Goal: Navigation & Orientation: Find specific page/section

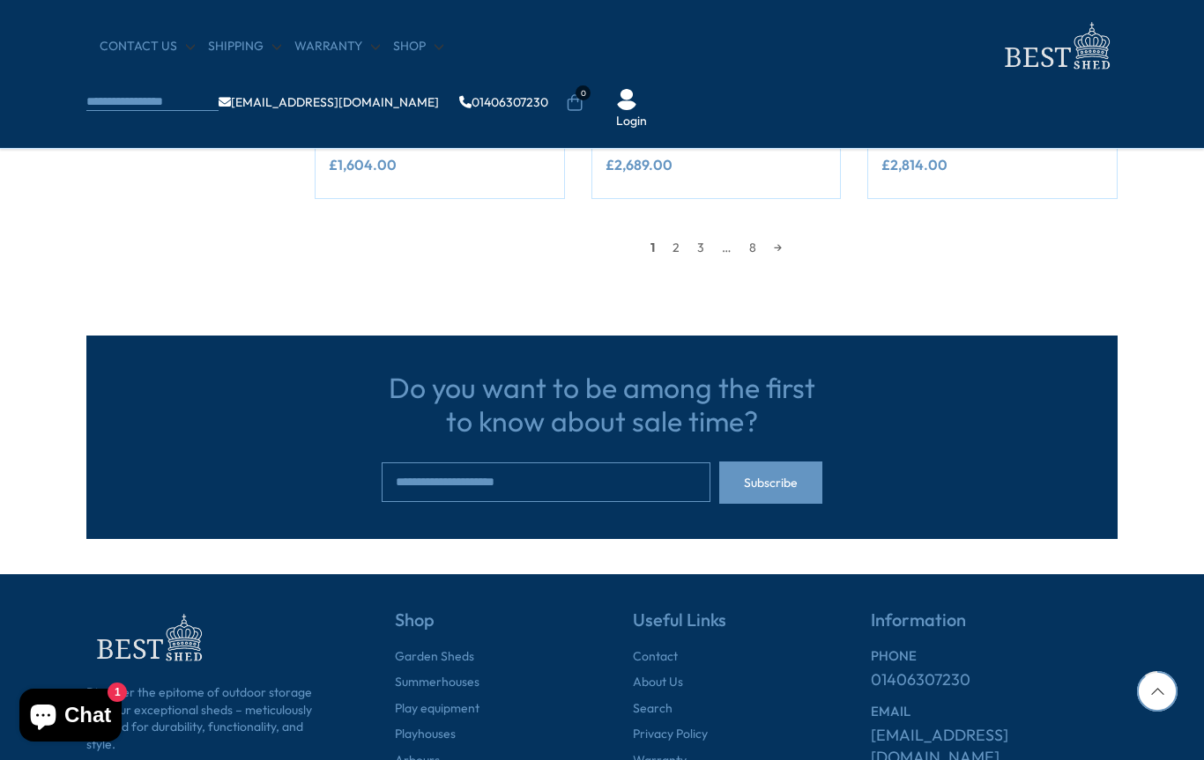
scroll to position [1753, 0]
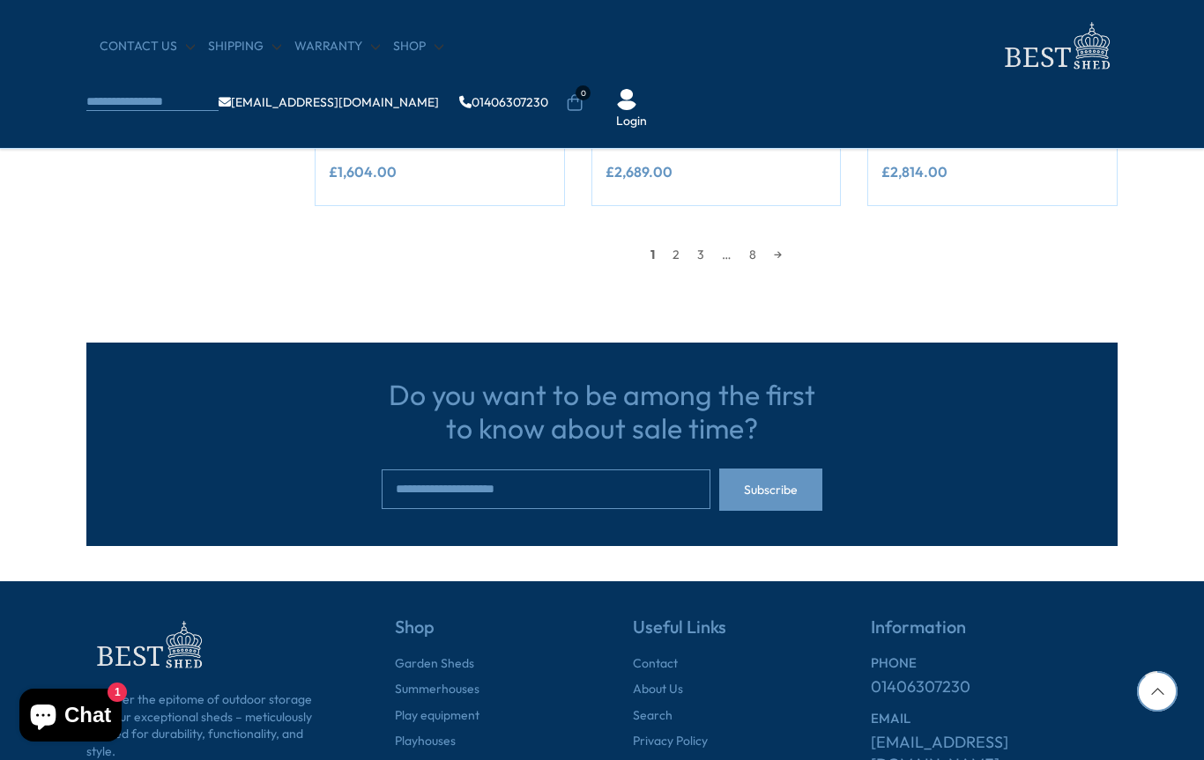
click at [790, 249] on link "→" at bounding box center [778, 254] width 26 height 26
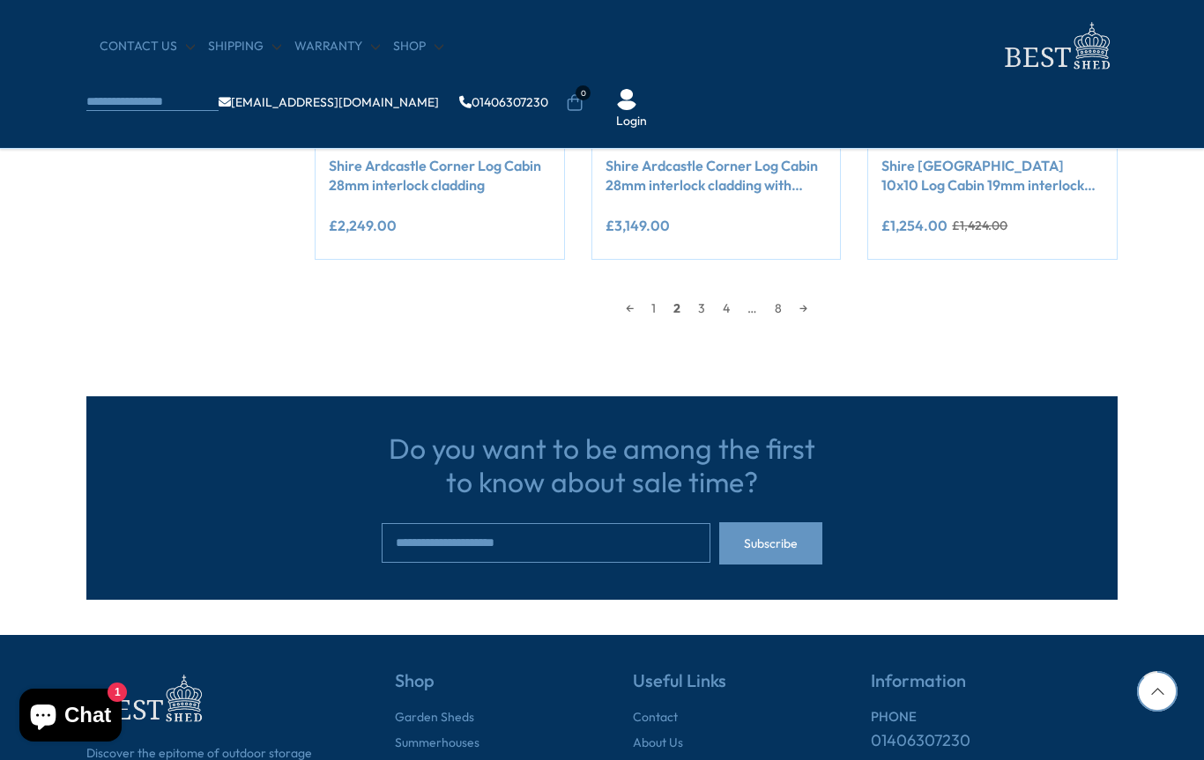
scroll to position [1725, 0]
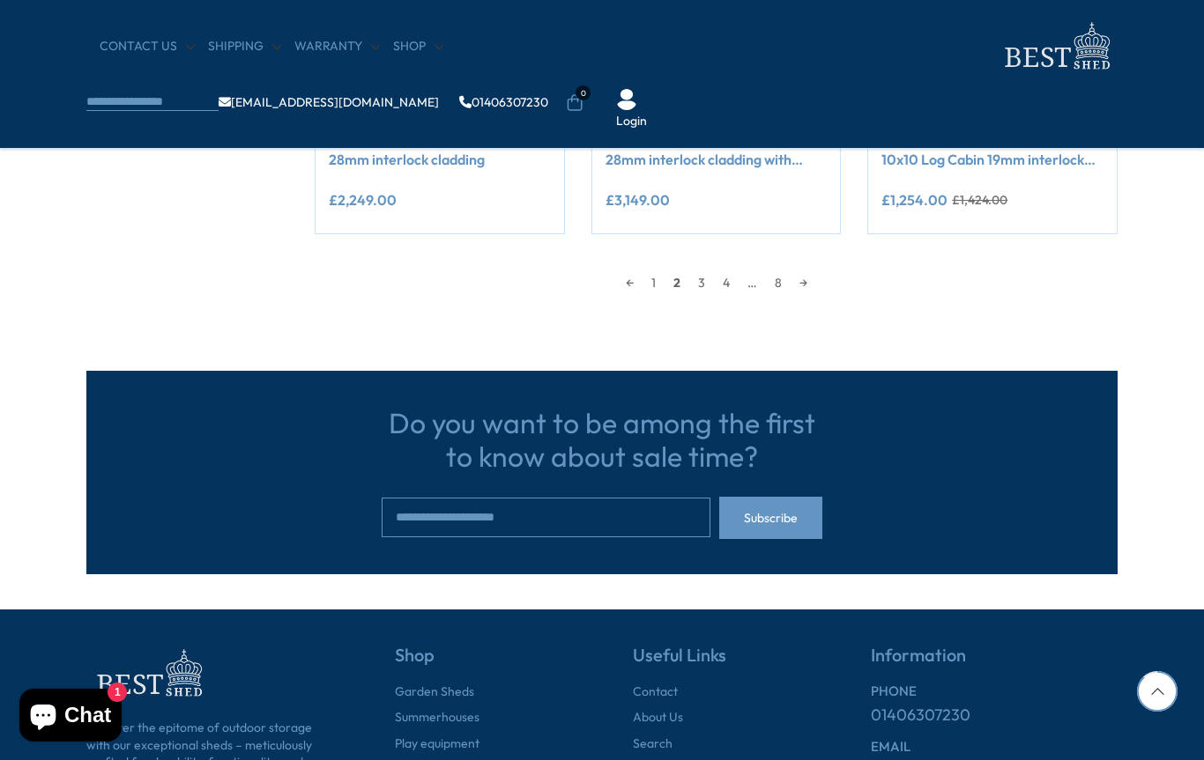
click at [828, 284] on div "← 1 2 3 4 … 8 →" at bounding box center [716, 283] width 803 height 26
click at [805, 288] on link "→" at bounding box center [803, 283] width 26 height 26
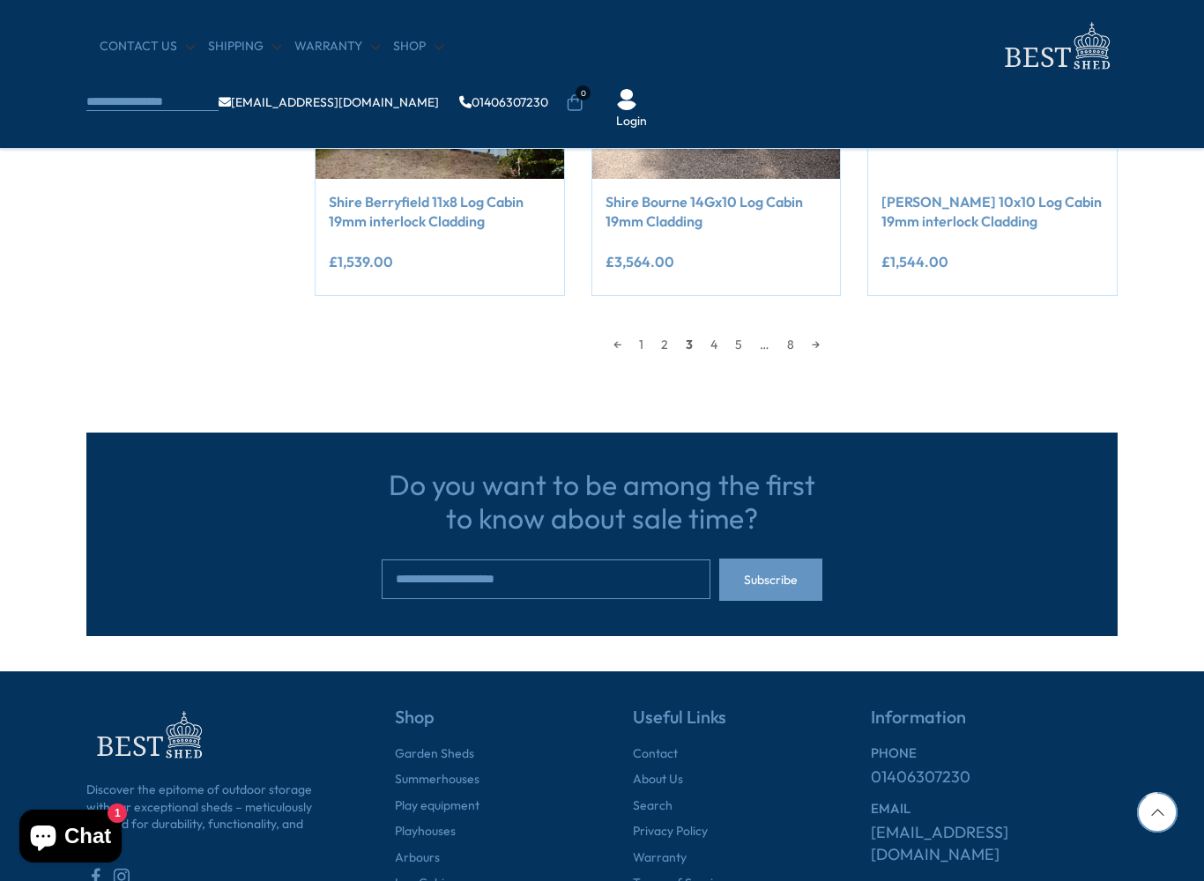
scroll to position [1665, 0]
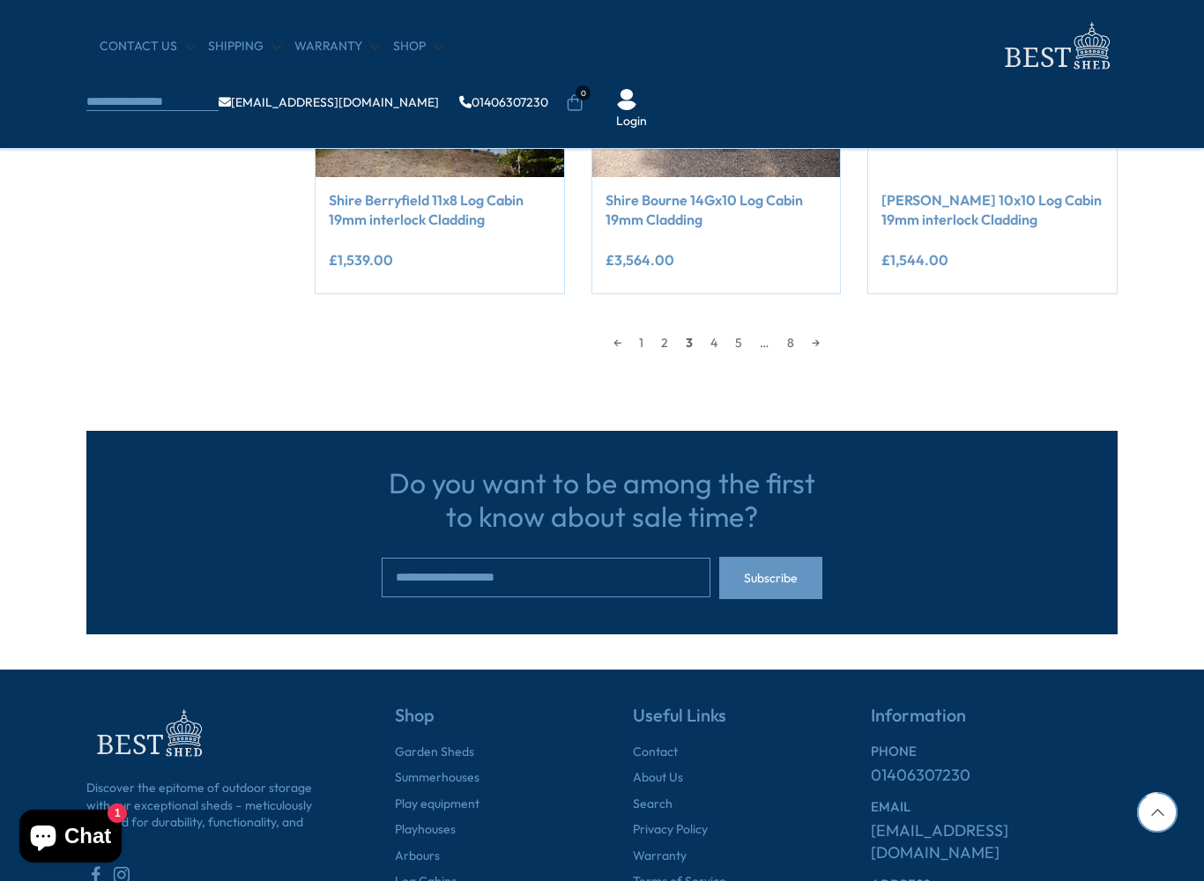
click at [811, 330] on link "→" at bounding box center [816, 343] width 26 height 26
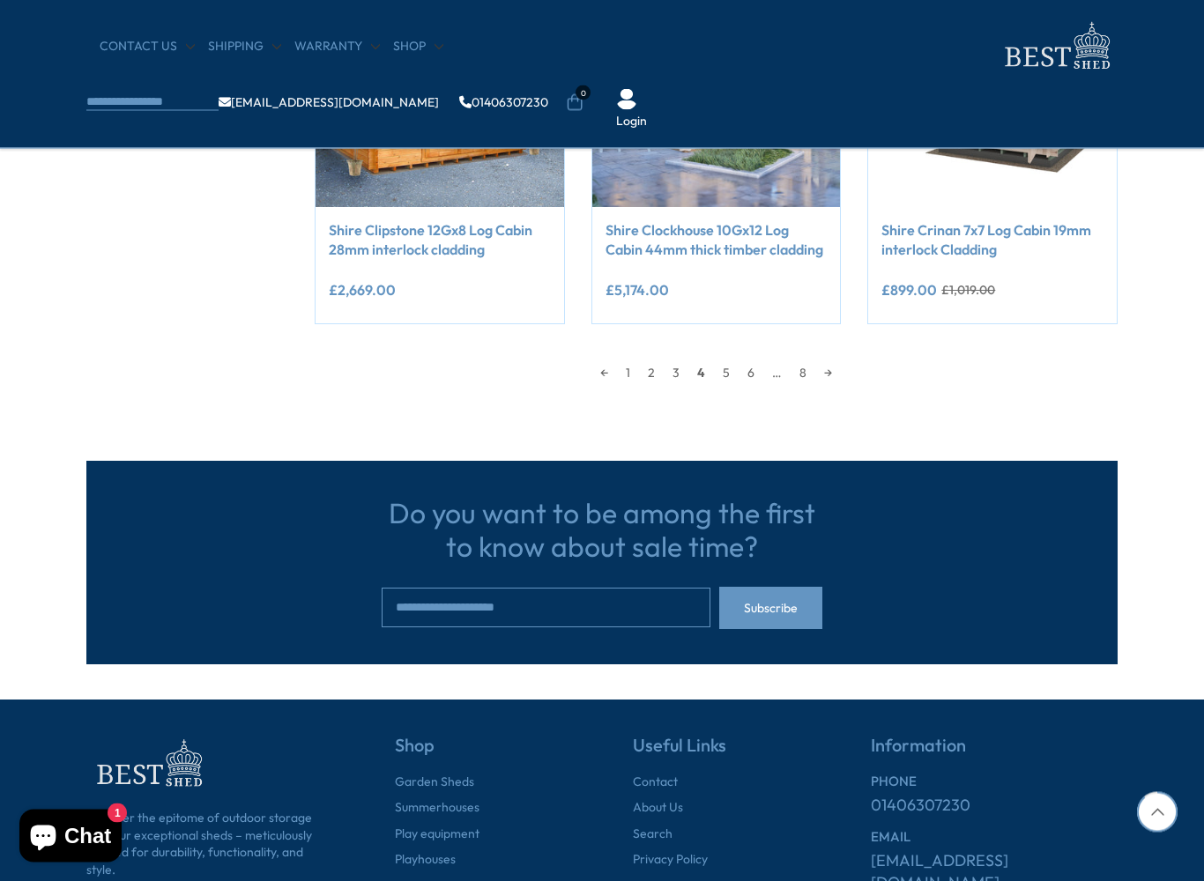
scroll to position [1636, 0]
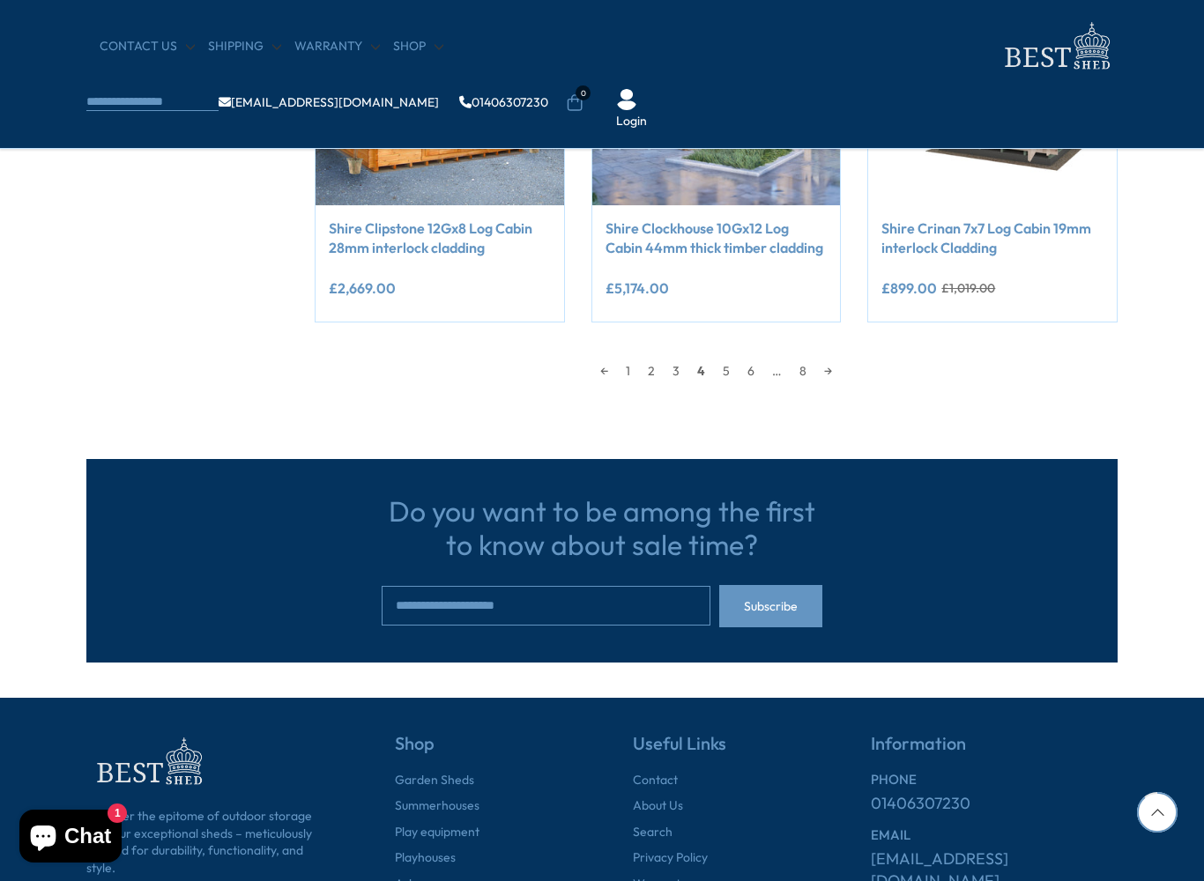
click at [816, 359] on link "→" at bounding box center [828, 371] width 26 height 26
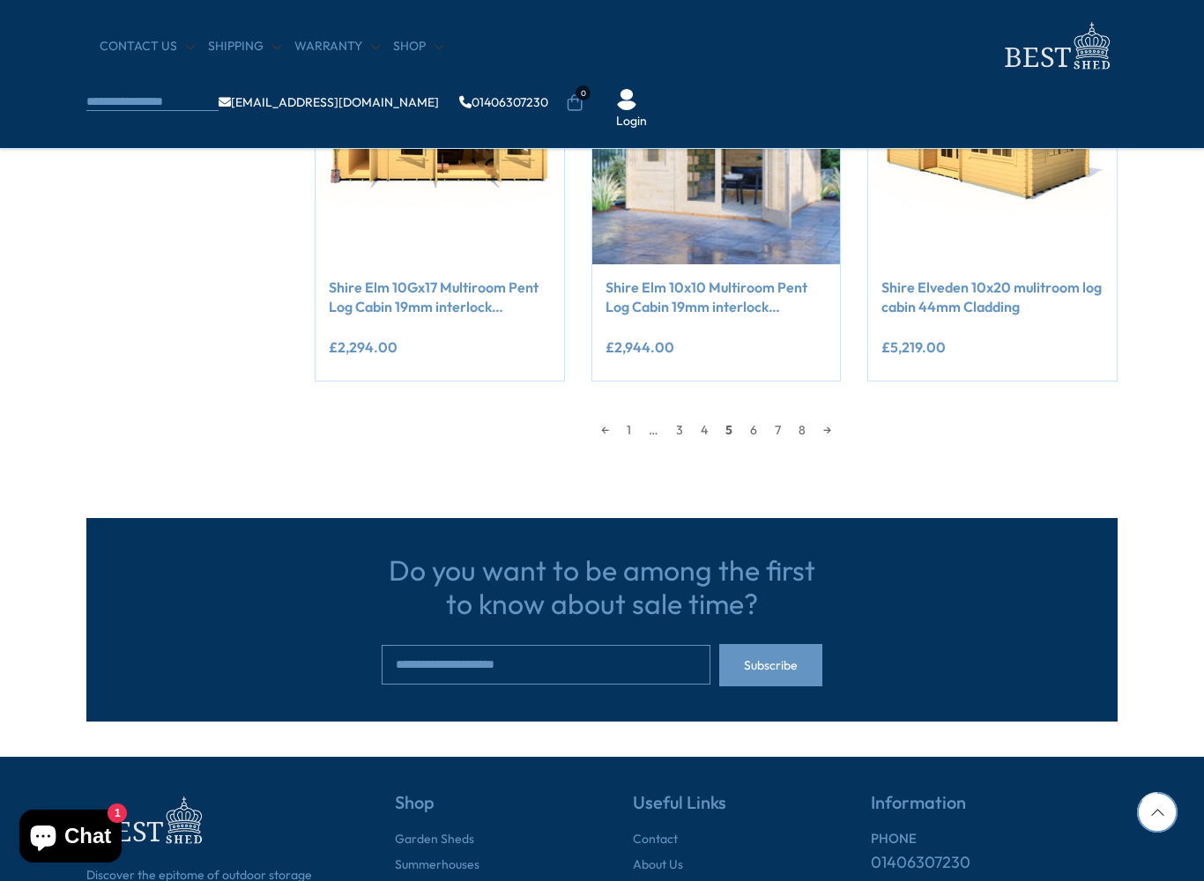
scroll to position [1578, 0]
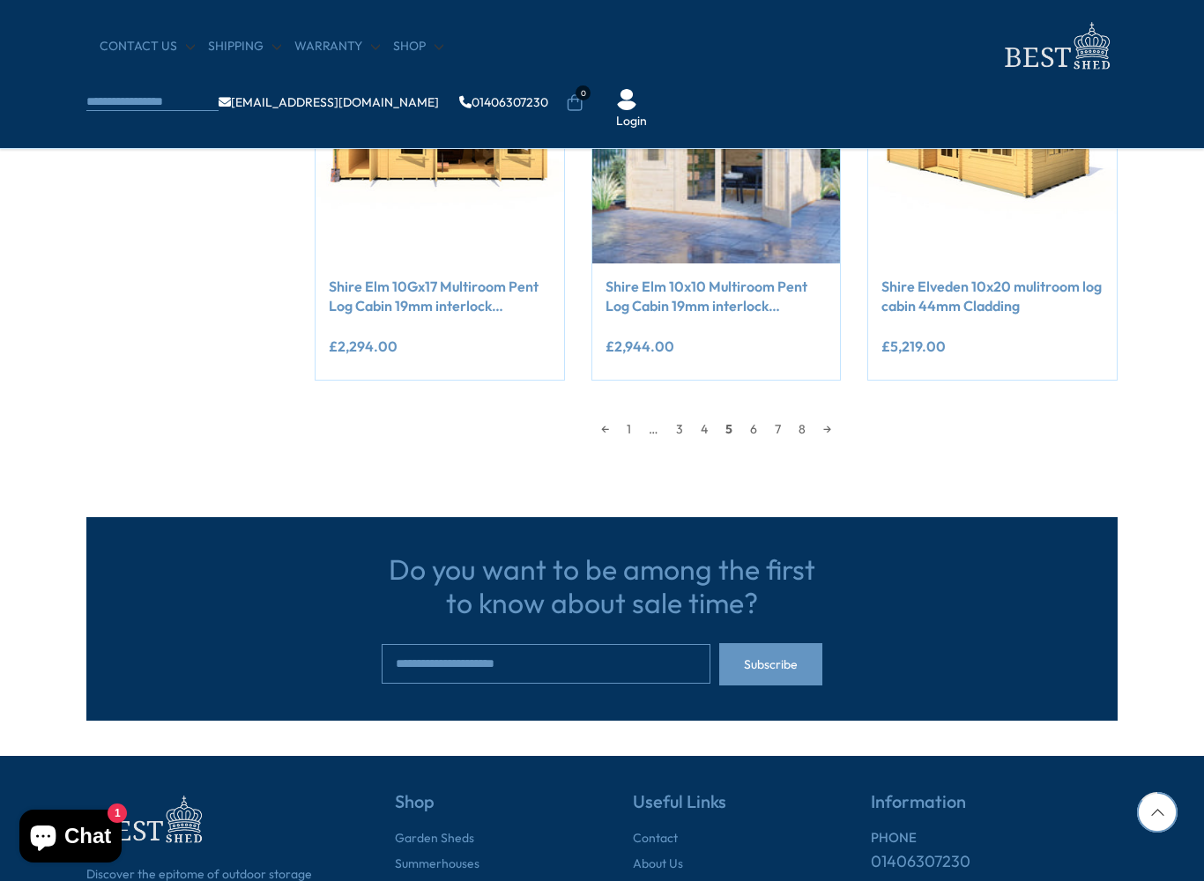
click at [760, 402] on div "← 1 … 3 4 5 6 7 8 →" at bounding box center [716, 420] width 803 height 44
click at [743, 420] on link "6" at bounding box center [753, 429] width 25 height 26
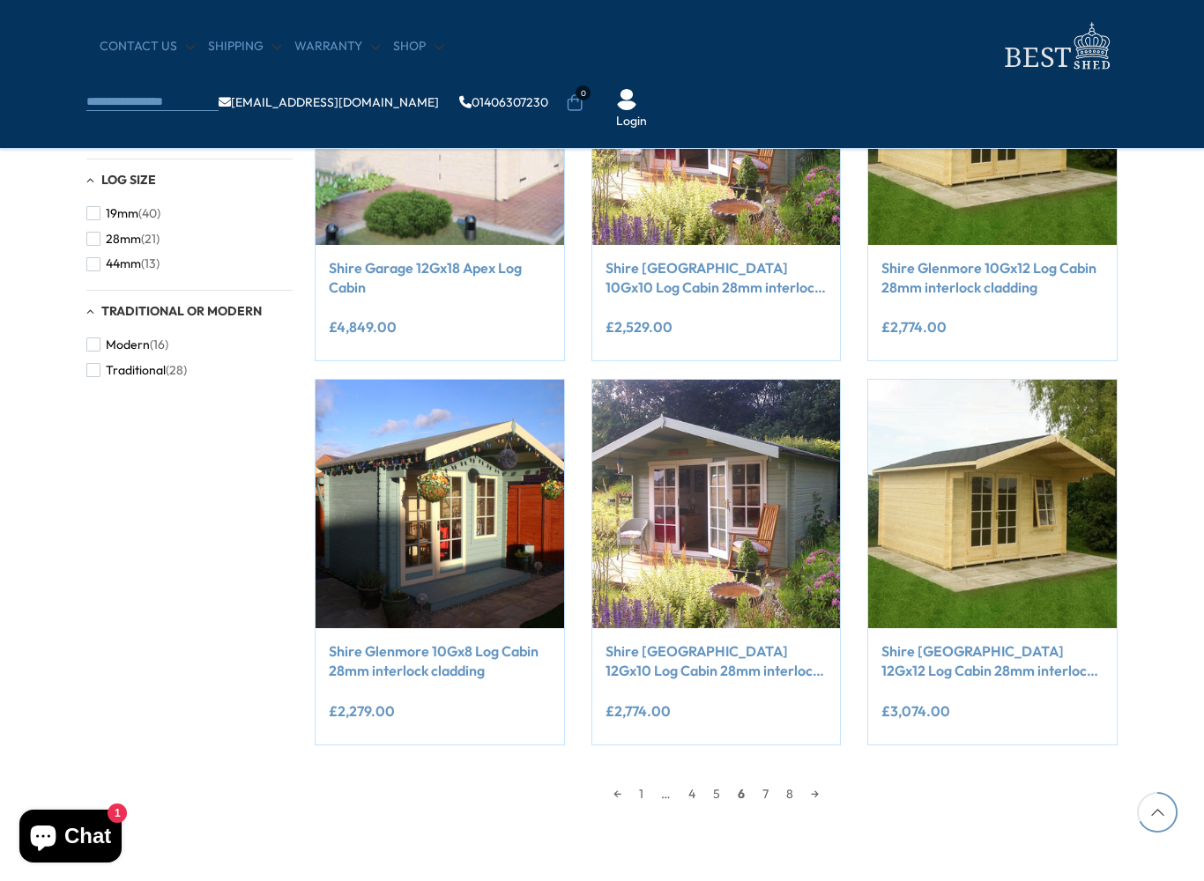
scroll to position [1258, 0]
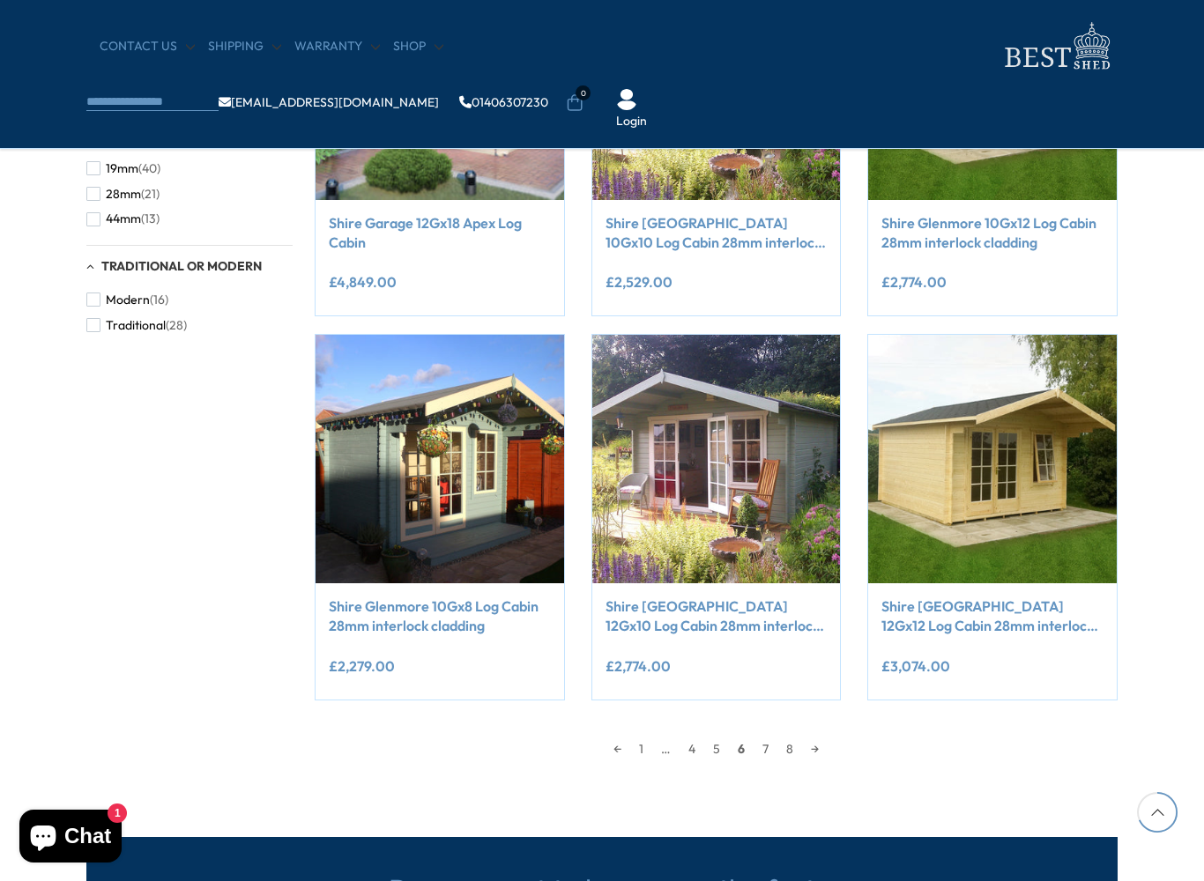
click at [759, 742] on link "7" at bounding box center [765, 749] width 24 height 26
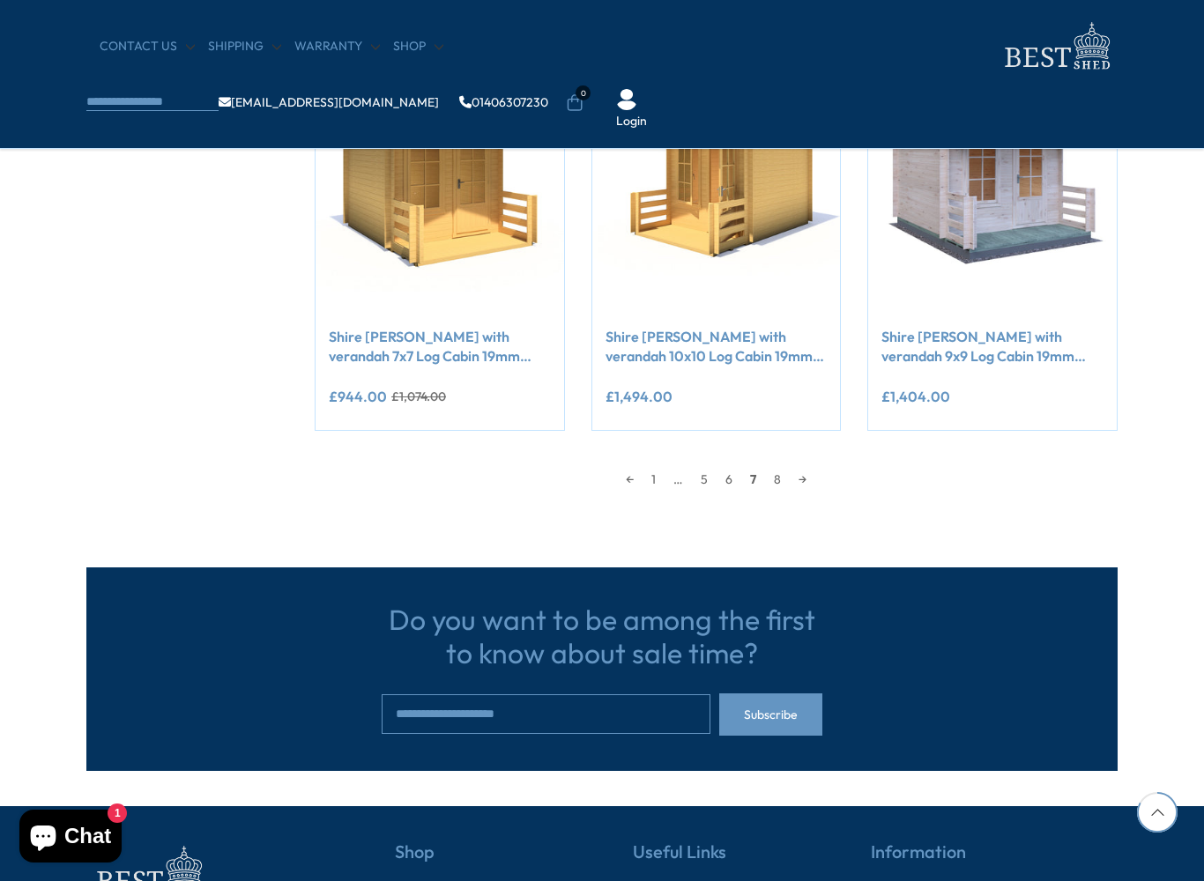
scroll to position [1529, 0]
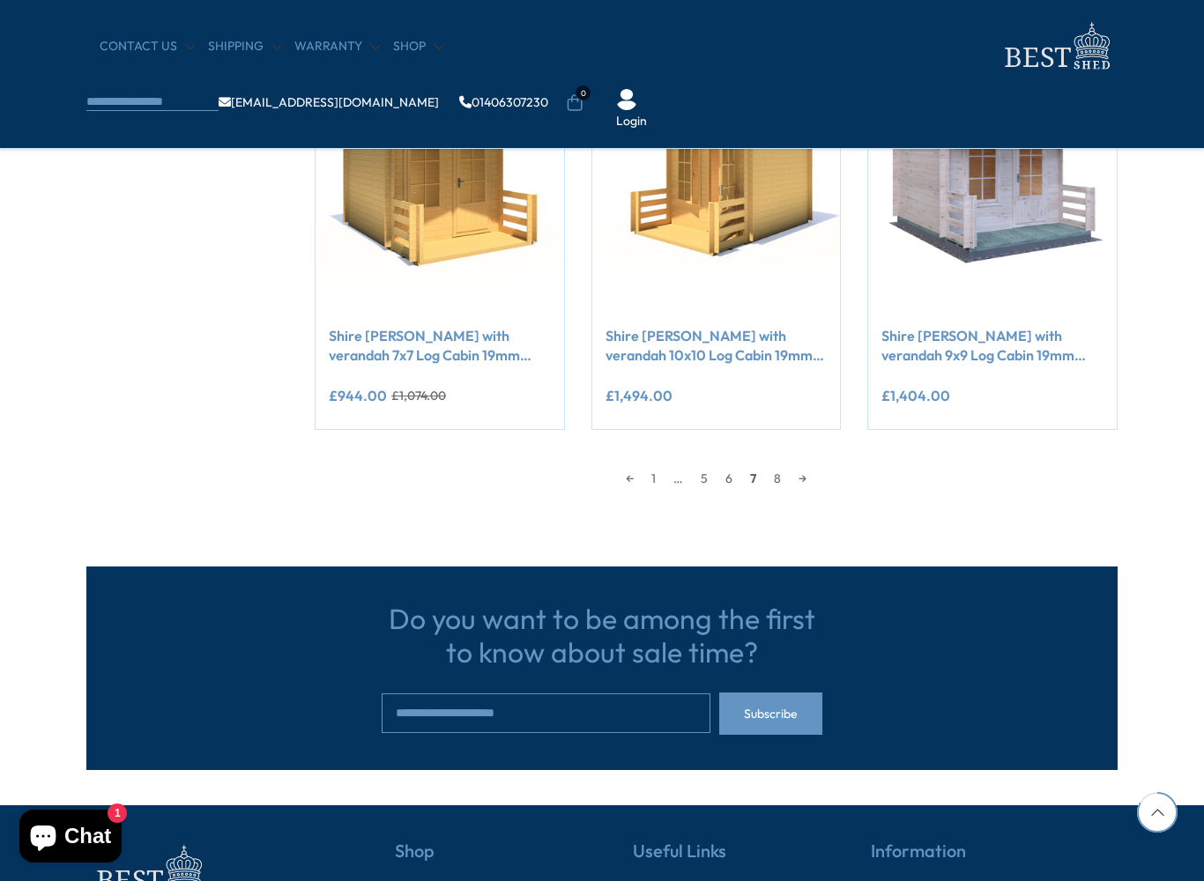
click at [779, 481] on link "8" at bounding box center [777, 478] width 25 height 26
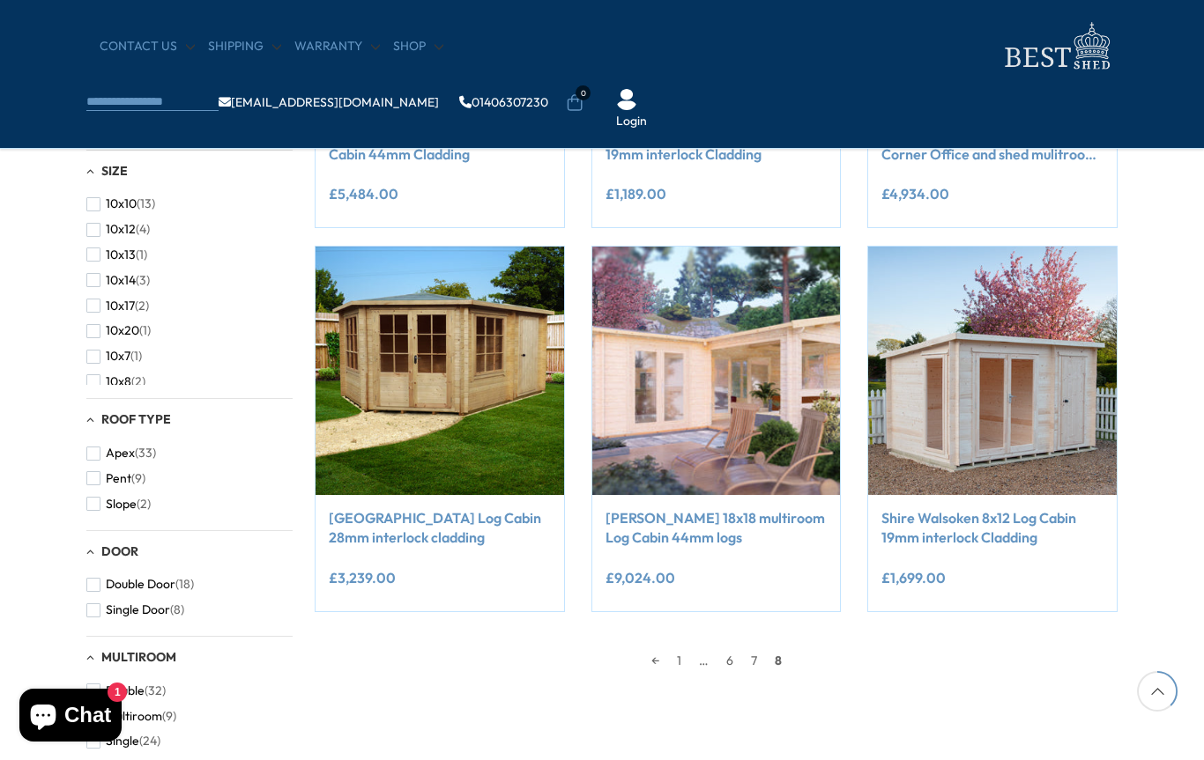
scroll to position [578, 0]
